Goal: Information Seeking & Learning: Learn about a topic

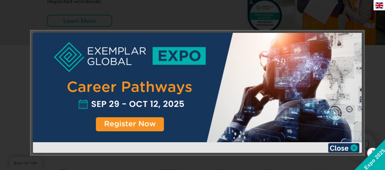
click at [121, 120] on div at bounding box center [197, 88] width 329 height 110
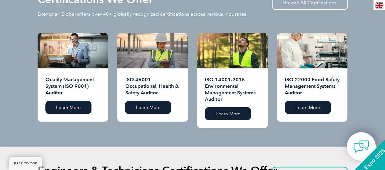
scroll to position [782, 0]
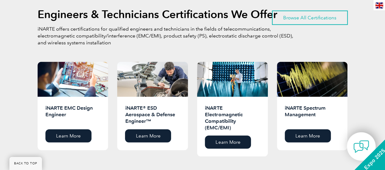
click at [297, 12] on link "Browse All Certifications" at bounding box center [310, 18] width 76 height 14
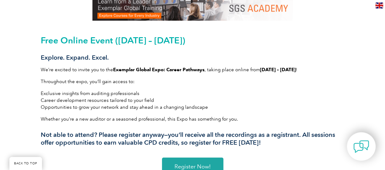
scroll to position [188, 0]
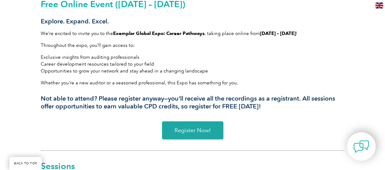
click at [182, 130] on span "Register Now!" at bounding box center [192, 131] width 36 height 6
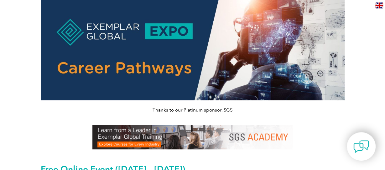
scroll to position [31, 0]
